Goal: Find specific page/section

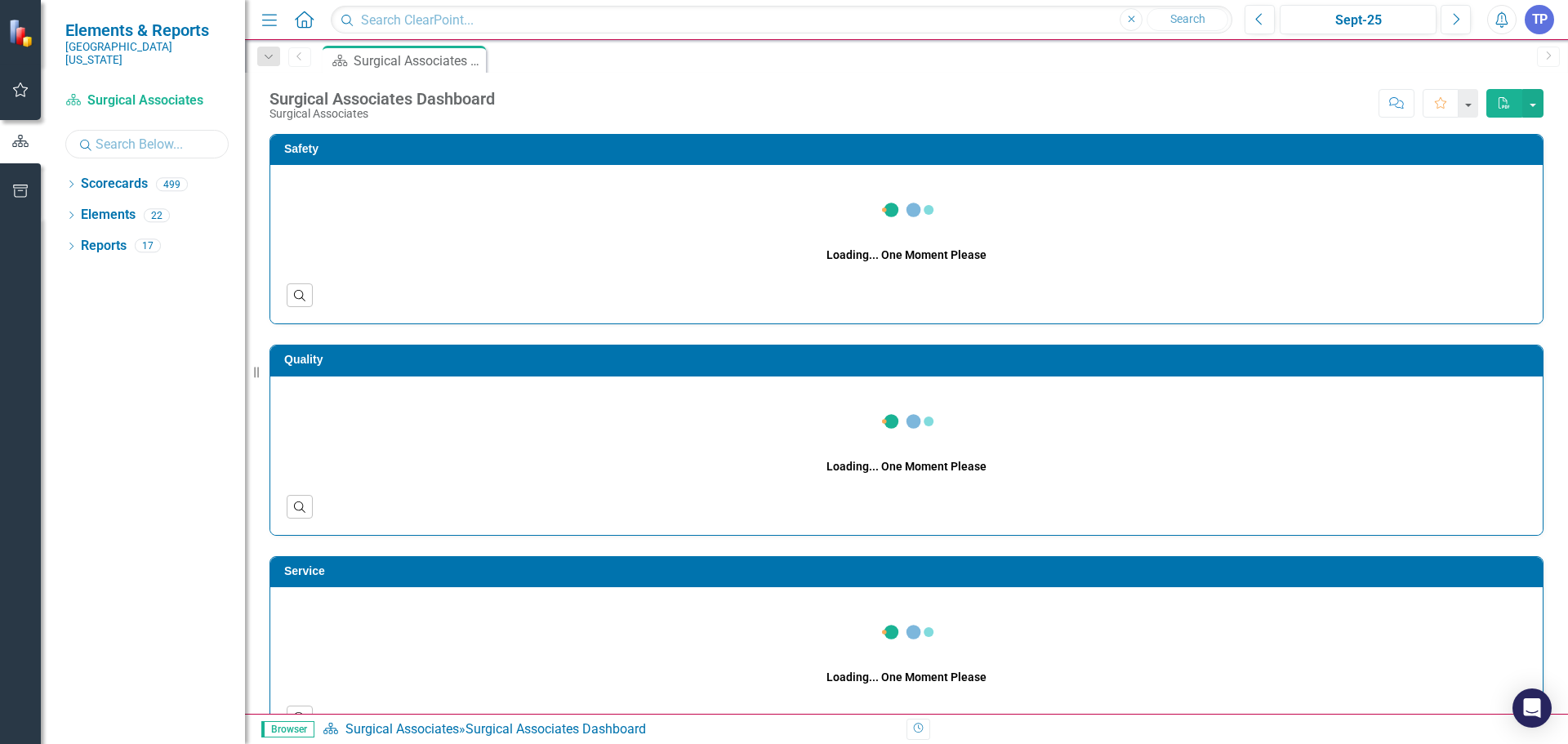
click at [150, 133] on input "text" at bounding box center [147, 144] width 163 height 28
type input "[PERSON_NAME]"
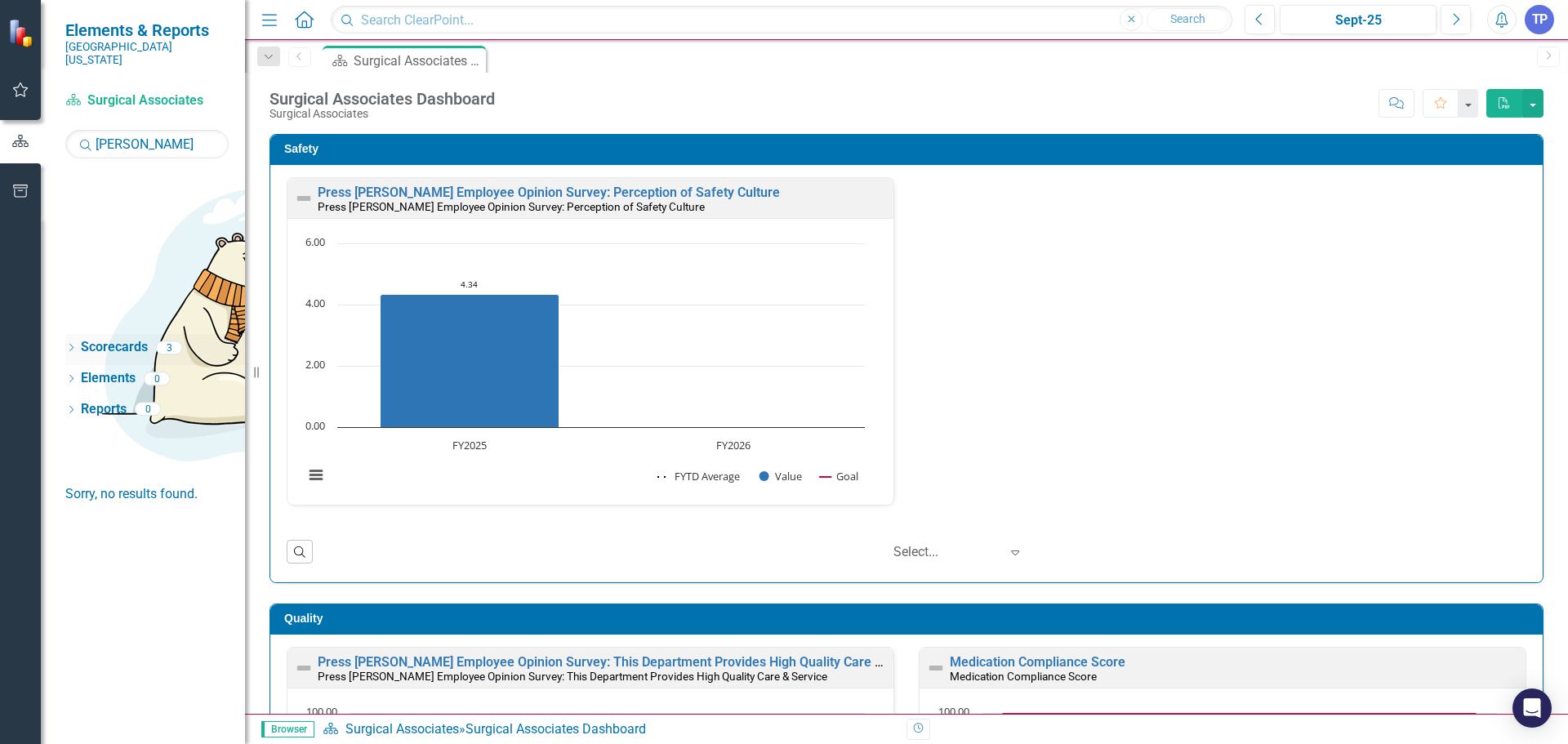
click at [75, 345] on icon "Dropdown" at bounding box center [71, 349] width 11 height 9
click at [161, 423] on link "[PERSON_NAME], [GEOGRAPHIC_DATA]" at bounding box center [155, 432] width 180 height 19
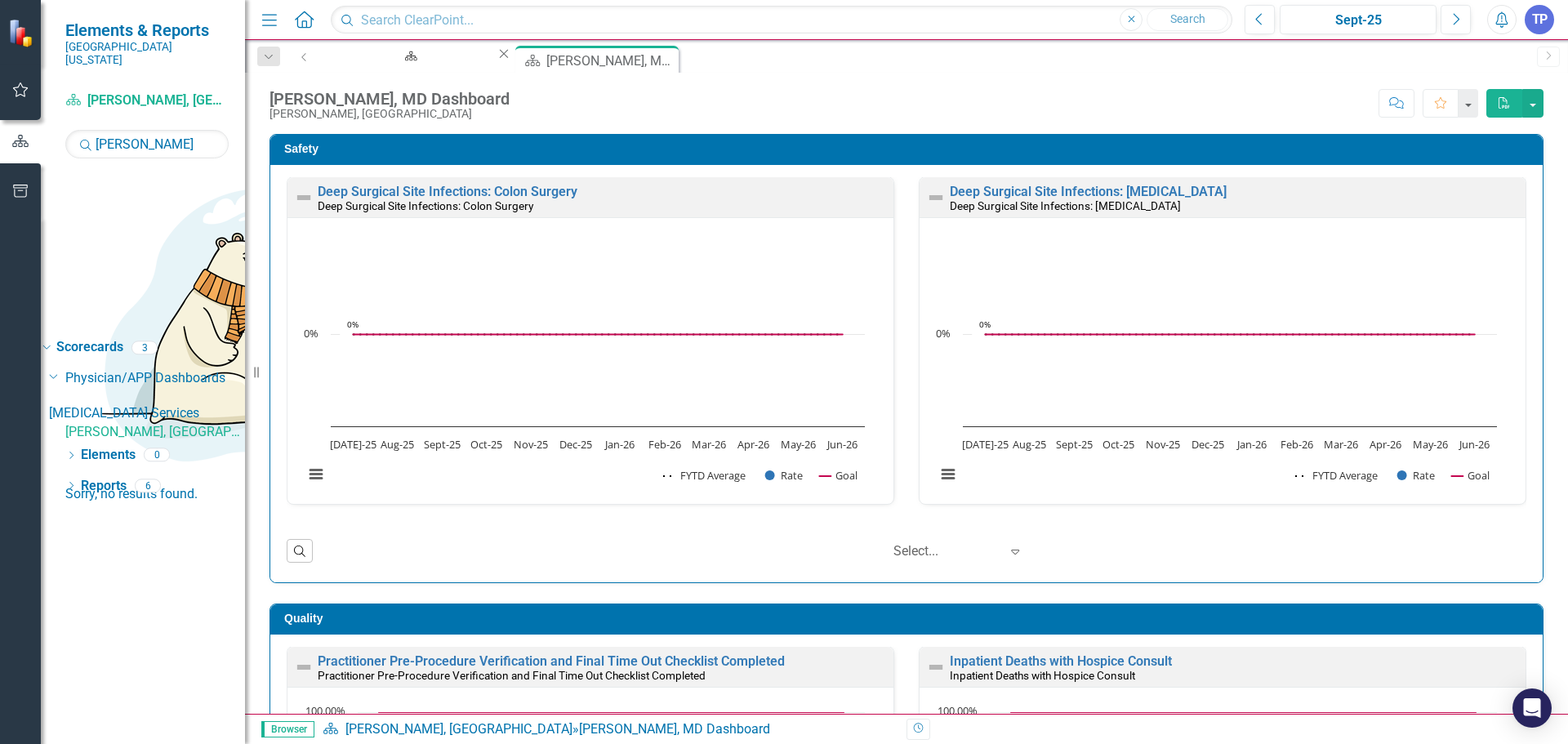
click at [180, 404] on link "[MEDICAL_DATA] Services" at bounding box center [147, 413] width 196 height 19
click at [415, 62] on div "Surgical Associates Dashboard" at bounding box center [408, 72] width 145 height 21
